Goal: Use online tool/utility

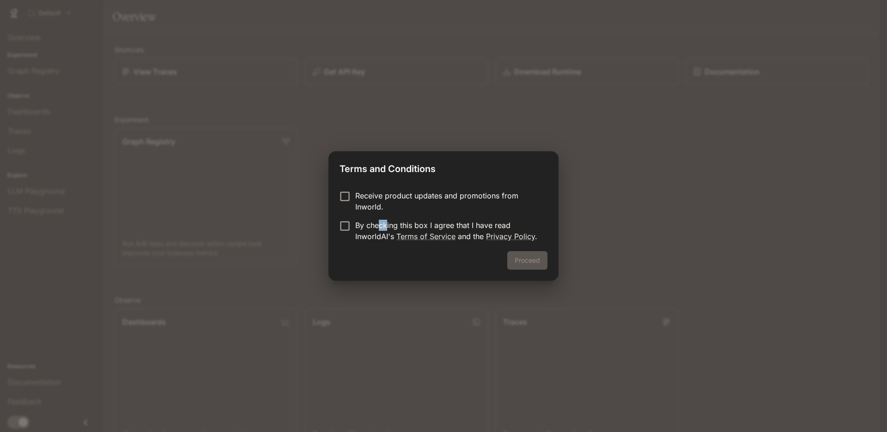
drag, startPoint x: 381, startPoint y: 226, endPoint x: 402, endPoint y: 231, distance: 22.1
click at [386, 225] on p "By checking this box I agree that I have read InworldAI's Terms of Service and …" at bounding box center [447, 230] width 185 height 22
click at [531, 258] on button "Proceed" at bounding box center [527, 260] width 40 height 18
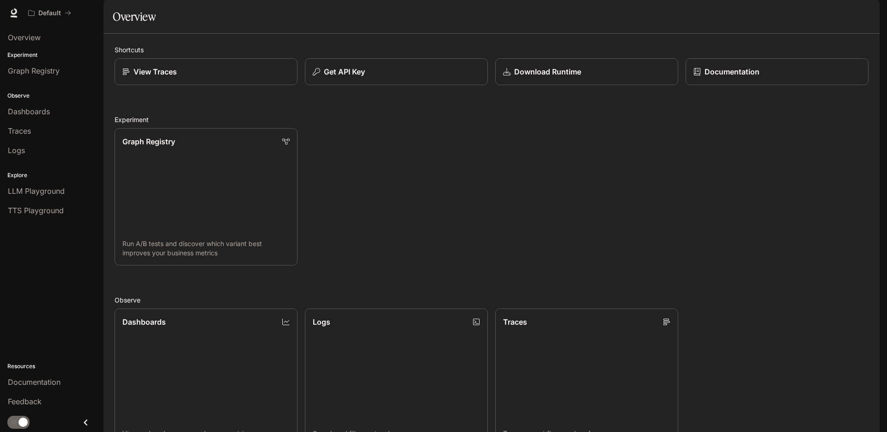
click at [435, 227] on div "Graph Registry Run A/B tests and discover which variant best improves your busi…" at bounding box center [487, 193] width 761 height 145
click at [58, 110] on div "Dashboards" at bounding box center [52, 111] width 88 height 11
